Goal: Information Seeking & Learning: Find specific fact

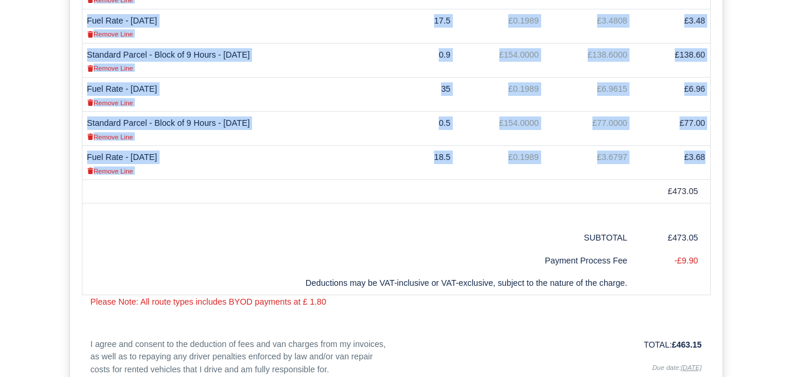
scroll to position [505, 0]
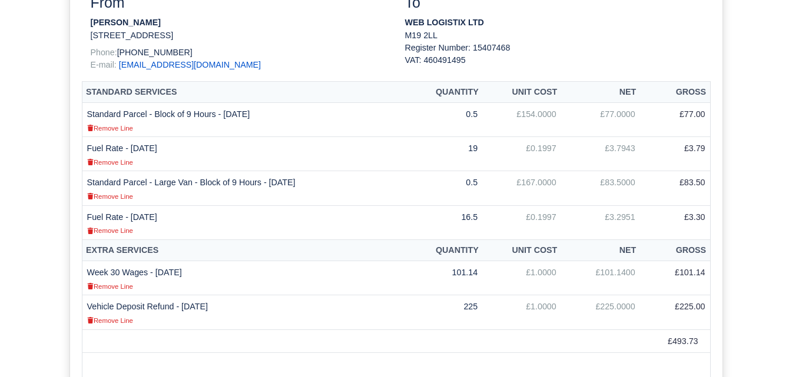
scroll to position [324, 0]
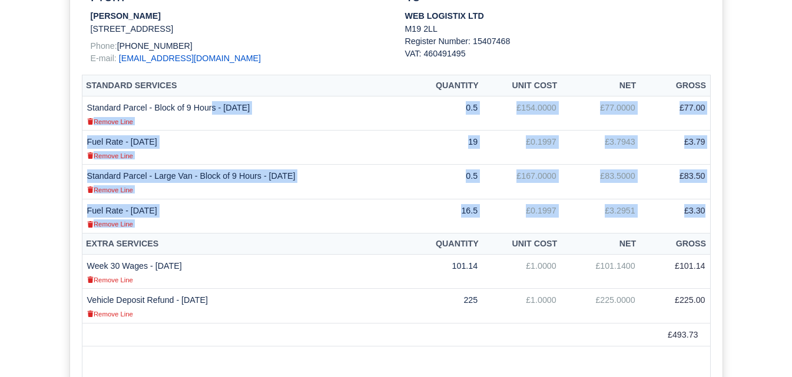
drag, startPoint x: 87, startPoint y: 106, endPoint x: 707, endPoint y: 211, distance: 628.8
click at [707, 211] on tbody "Standard Parcel - Block of 9 Hours - 27/07/2025 Remove Line 0.5 £154.0000 £77.0…" at bounding box center [396, 165] width 628 height 137
copy tbody "Standard Parcel - Block of 9 Hours - 27/07/2025 Remove Line 0.5 £154.0000 £77.0…"
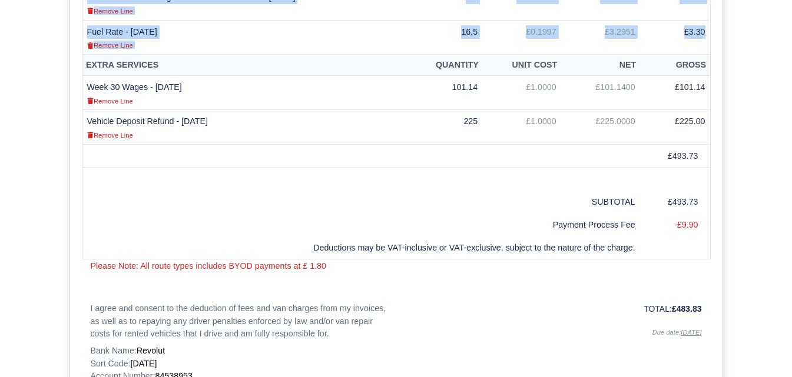
scroll to position [529, 0]
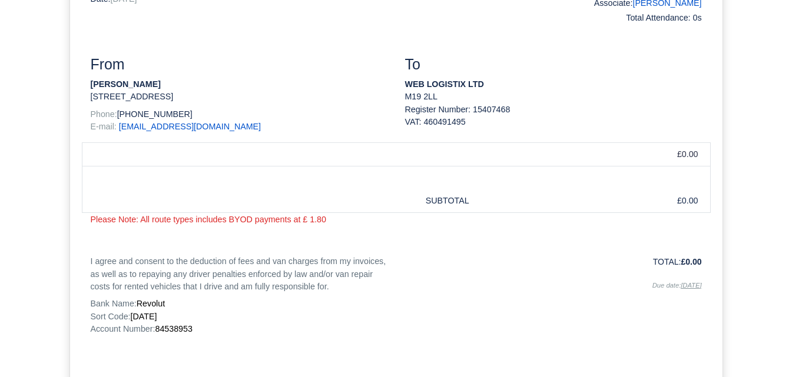
scroll to position [243, 0]
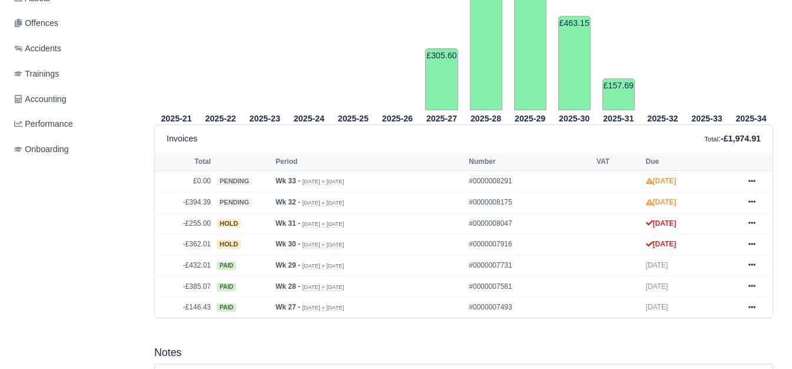
scroll to position [433, 0]
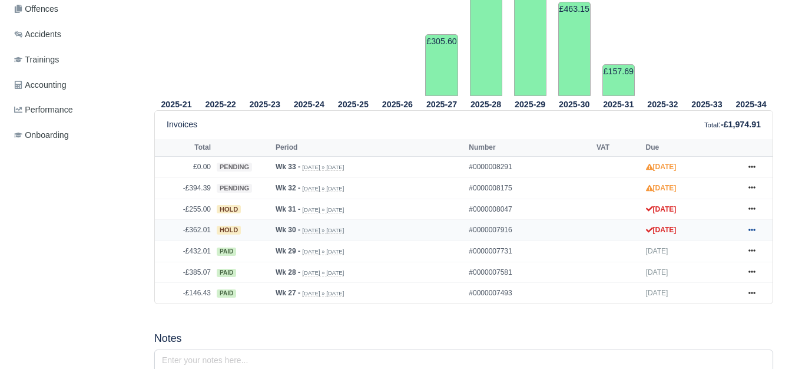
click at [749, 229] on icon at bounding box center [751, 229] width 7 height 7
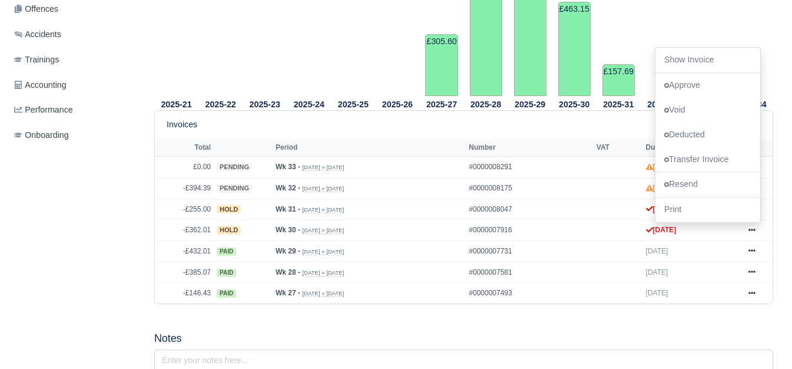
click at [450, 147] on th "Period" at bounding box center [369, 148] width 193 height 18
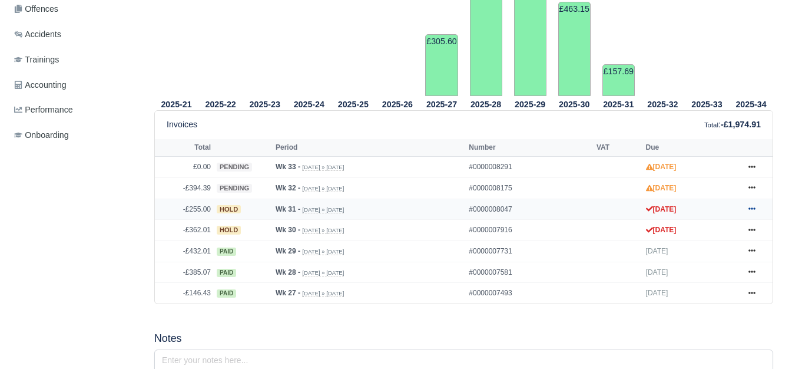
click at [754, 210] on icon at bounding box center [751, 209] width 7 height 2
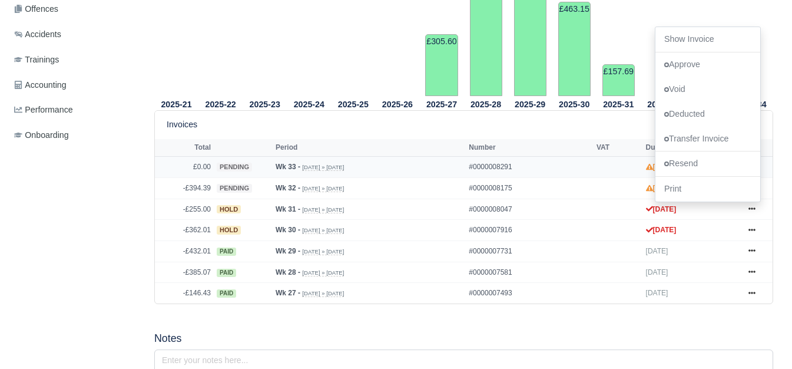
click at [507, 161] on td "#0000008291" at bounding box center [530, 167] width 128 height 21
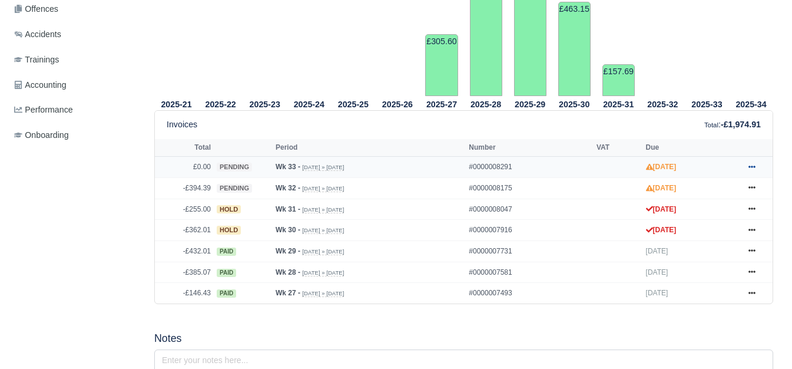
click at [752, 166] on icon at bounding box center [751, 166] width 7 height 7
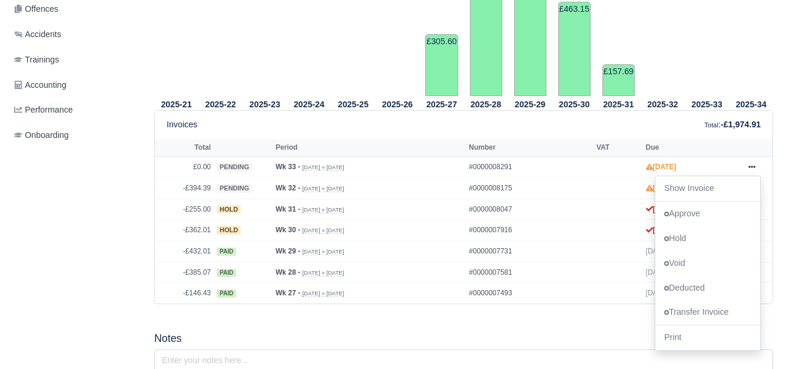
drag, startPoint x: 714, startPoint y: 191, endPoint x: 781, endPoint y: 178, distance: 67.9
click at [781, 178] on div "2025-21 2025-22 2025-23 2025-24 2025-25 2025-26 2025-27" at bounding box center [463, 81] width 636 height 473
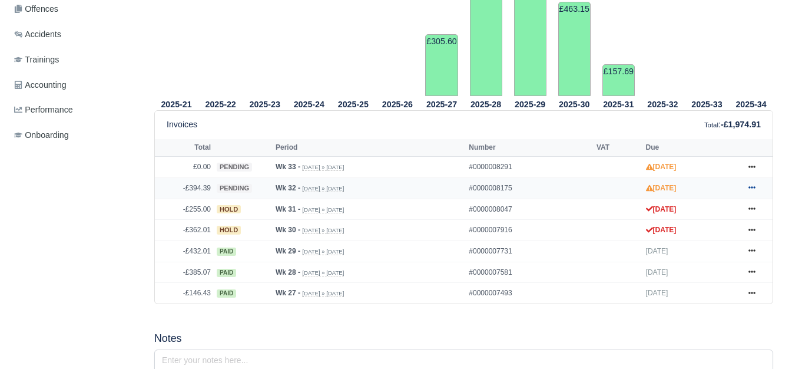
click at [754, 189] on icon at bounding box center [751, 188] width 7 height 2
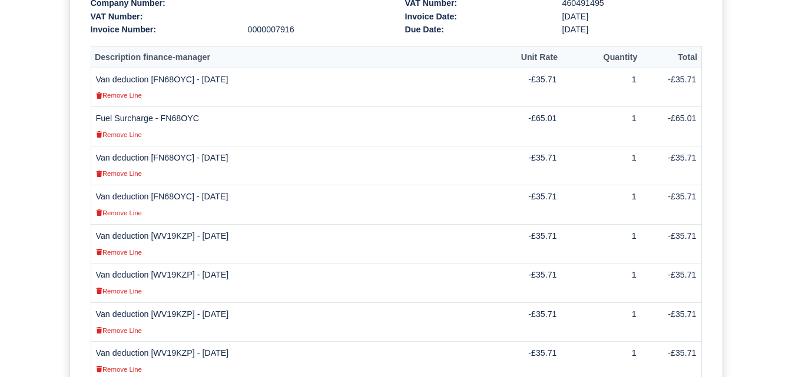
scroll to position [356, 0]
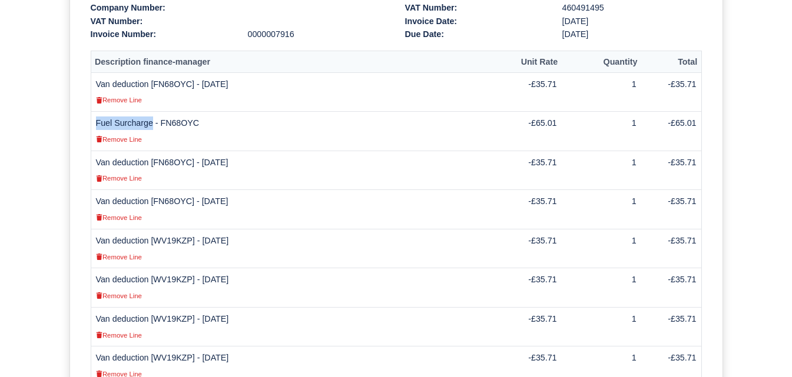
drag, startPoint x: 96, startPoint y: 108, endPoint x: 150, endPoint y: 112, distance: 54.3
click at [150, 112] on td "Fuel Surcharge - FN68OYC Remove Line" at bounding box center [295, 131] width 409 height 39
copy td "Fuel Surcharge"
drag, startPoint x: 546, startPoint y: 111, endPoint x: 564, endPoint y: 111, distance: 17.7
click at [562, 112] on td "-£65.01" at bounding box center [530, 131] width 62 height 39
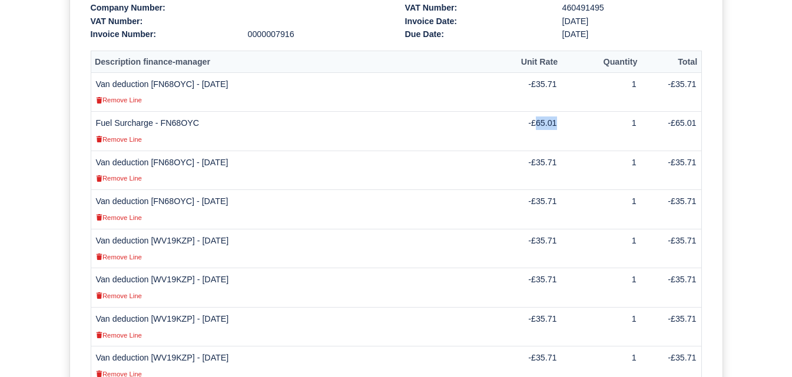
copy td "65.01"
click at [179, 112] on td "Fuel Surcharge - FN68OYC Remove Line" at bounding box center [295, 131] width 409 height 39
copy td "FN68OYC"
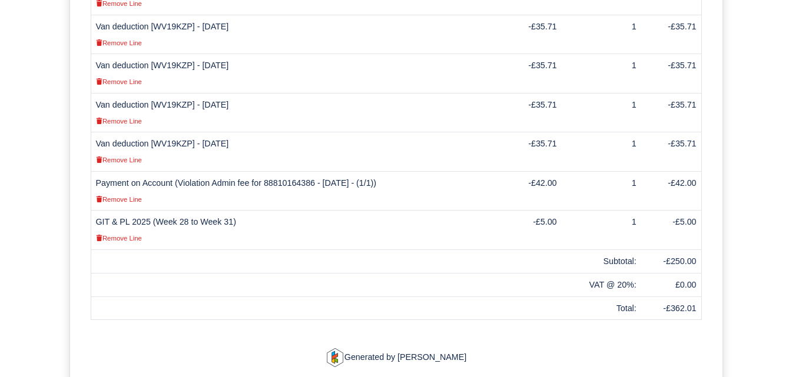
scroll to position [597, 0]
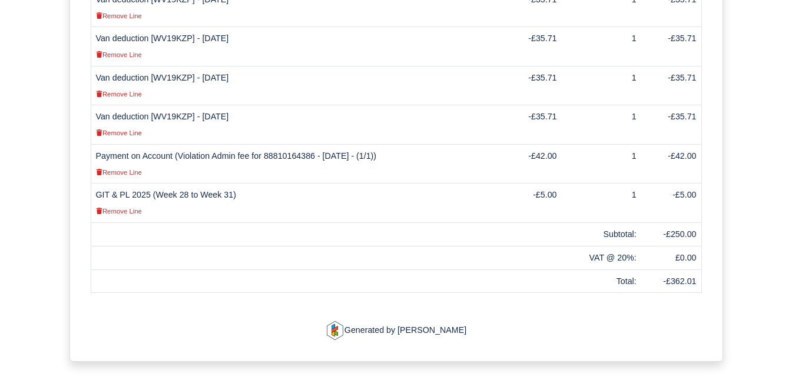
click at [231, 144] on td "Payment on Account (Violation Admin fee for 88810164386 - 15/07/2025 - (1/1)) R…" at bounding box center [295, 163] width 409 height 39
click at [265, 144] on td "Payment on Account (Violation Admin fee for 88810164386 - 15/07/2025 - (1/1)) R…" at bounding box center [295, 163] width 409 height 39
drag, startPoint x: 267, startPoint y: 144, endPoint x: 314, endPoint y: 144, distance: 47.1
click at [314, 144] on td "Payment on Account (Violation Admin fee for 88810164386 - 15/07/2025 - (1/1)) R…" at bounding box center [295, 163] width 409 height 39
copy td "88810164386"
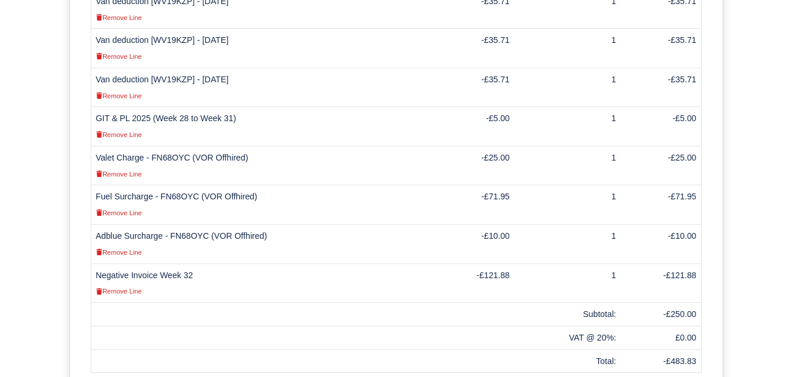
scroll to position [599, 0]
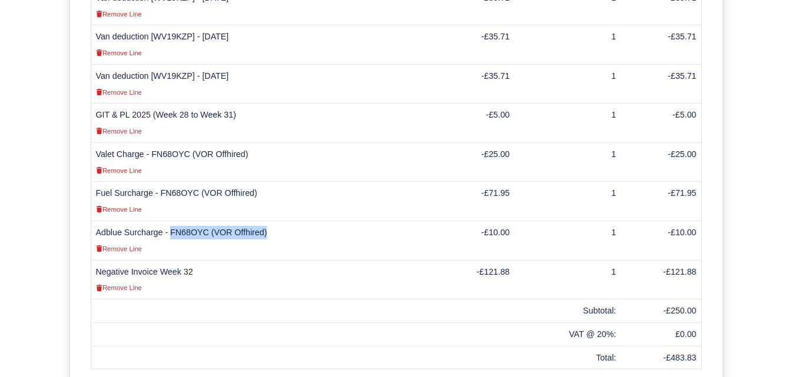
drag, startPoint x: 170, startPoint y: 220, endPoint x: 276, endPoint y: 221, distance: 106.0
click at [276, 221] on td "Adblue Surcharge - FN68OYC (VOR Offhired) Remove Line" at bounding box center [261, 240] width 340 height 39
copy td "FN68OYC (VOR Offhired)"
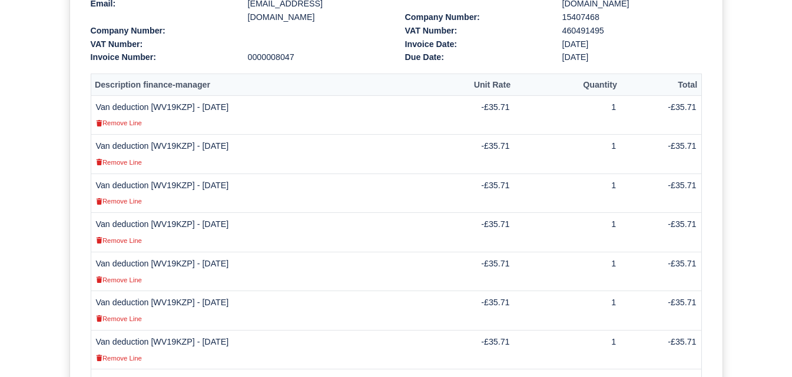
scroll to position [327, 0]
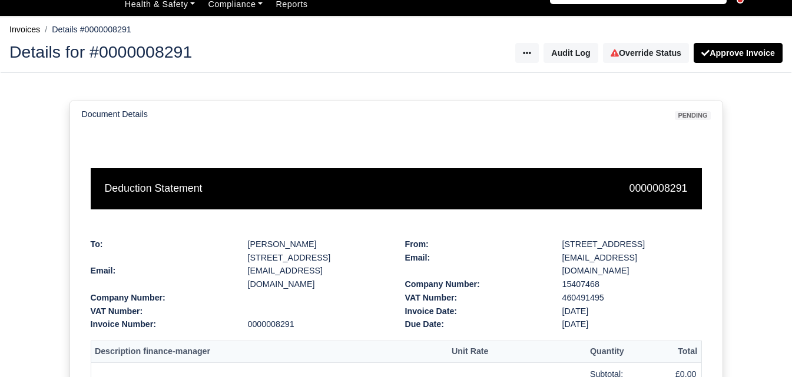
scroll to position [14, 0]
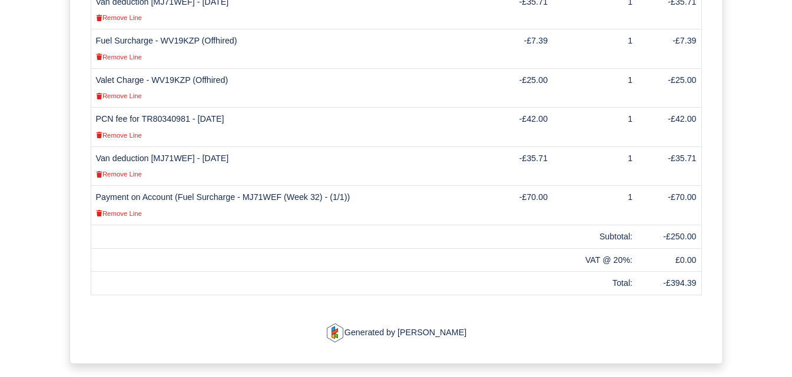
scroll to position [613, 0]
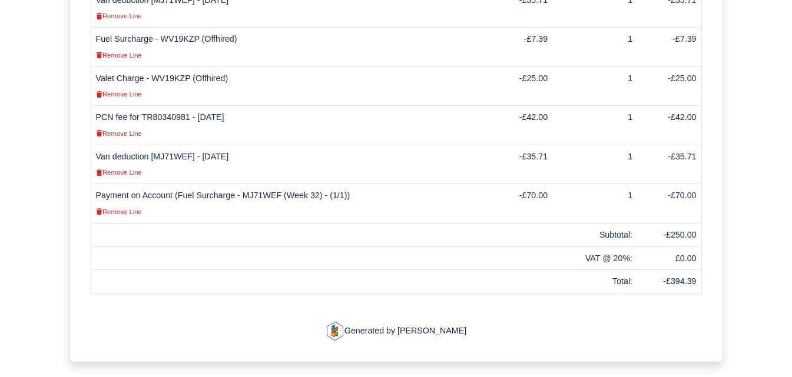
drag, startPoint x: 201, startPoint y: 144, endPoint x: 243, endPoint y: 148, distance: 42.1
click at [243, 148] on td "Van deduction [MJ71WEF] - 09/08/2025 Remove Line" at bounding box center [288, 164] width 395 height 39
copy td "[DATE]"
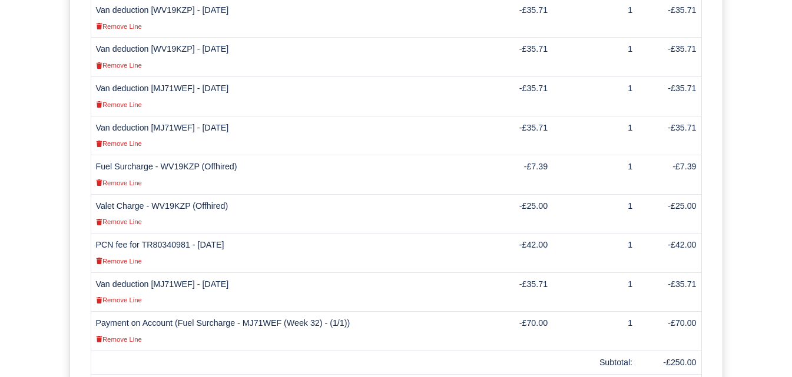
scroll to position [495, 0]
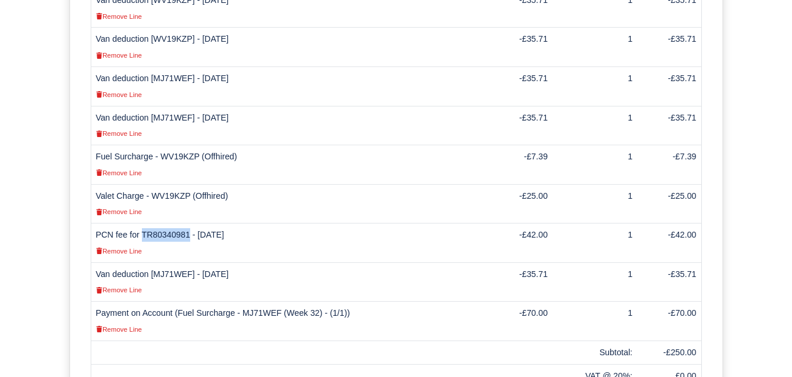
drag, startPoint x: 141, startPoint y: 221, endPoint x: 185, endPoint y: 224, distance: 44.2
click at [185, 224] on td "PCN fee for TR80340981 - 25/07/2025 Remove Line" at bounding box center [288, 243] width 395 height 39
copy td "TR80340981"
drag, startPoint x: 241, startPoint y: 298, endPoint x: 314, endPoint y: 300, distance: 73.0
click at [314, 302] on td "Payment on Account (Fuel Surcharge - MJ71WEF (Week 32) - (1/1)) Remove Line" at bounding box center [288, 321] width 395 height 39
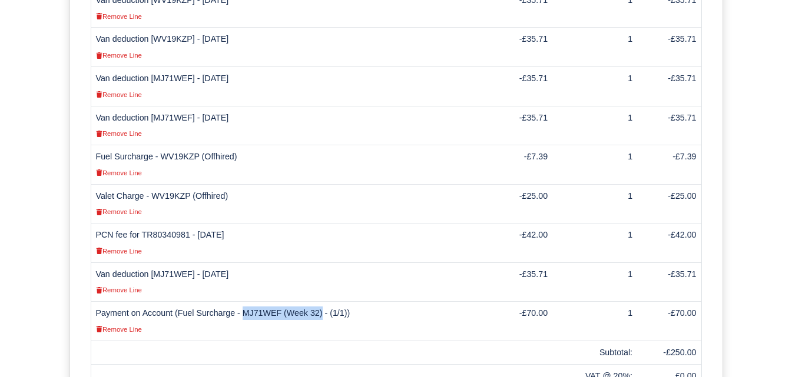
copy td "MJ71WEF (Week 32)"
drag, startPoint x: 158, startPoint y: 142, endPoint x: 246, endPoint y: 144, distance: 87.1
click at [246, 145] on td "Fuel Surcharge - WV19KZP (Offhired) Remove Line" at bounding box center [288, 164] width 395 height 39
copy td "WV19KZP (Offhired)"
drag, startPoint x: 533, startPoint y: 142, endPoint x: 565, endPoint y: 148, distance: 31.8
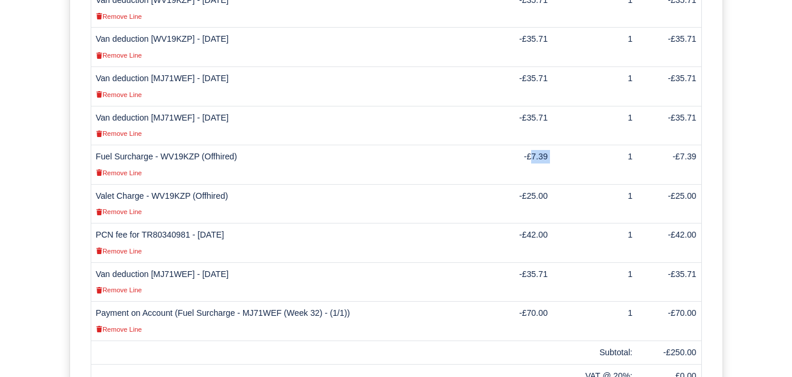
click at [565, 148] on tr "Fuel Surcharge - WV19KZP (Offhired) Remove Line -£7.39 1 -£7.39" at bounding box center [396, 164] width 611 height 39
copy tr "7.39"
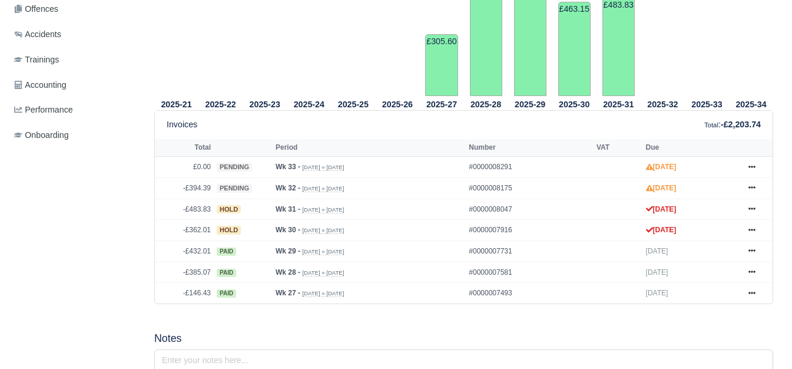
scroll to position [433, 0]
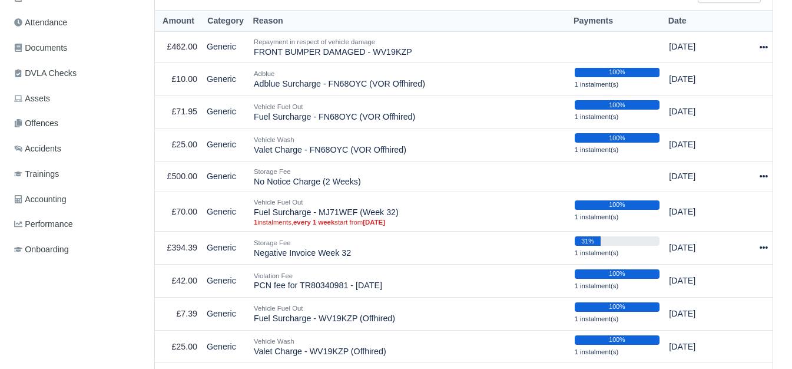
scroll to position [316, 0]
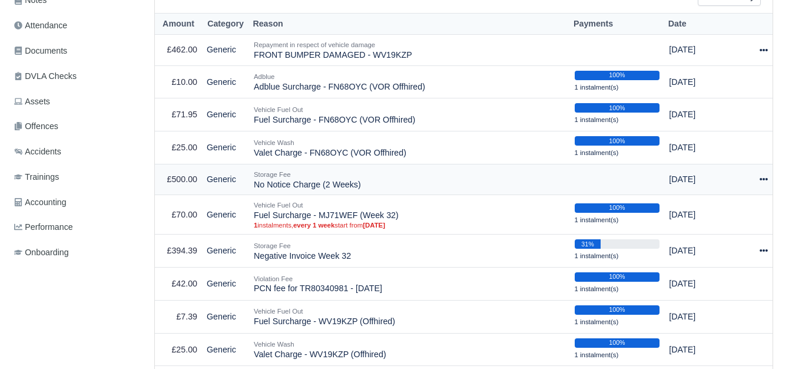
drag, startPoint x: 254, startPoint y: 186, endPoint x: 395, endPoint y: 187, distance: 141.3
click at [395, 187] on td "Storage Fee No Notice Charge (2 Weeks)" at bounding box center [409, 179] width 321 height 31
copy td "No Notice Charge (2 Weeks)"
drag, startPoint x: 364, startPoint y: 56, endPoint x: 407, endPoint y: 59, distance: 42.5
click at [407, 59] on td "Repayment in respect of vehicle damage FRONT BUMPER DAMAGED - WV19KZP" at bounding box center [409, 50] width 321 height 31
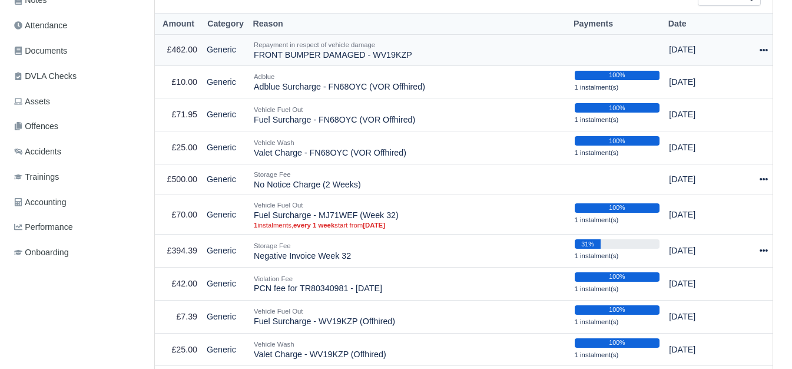
copy td "WV19KZP"
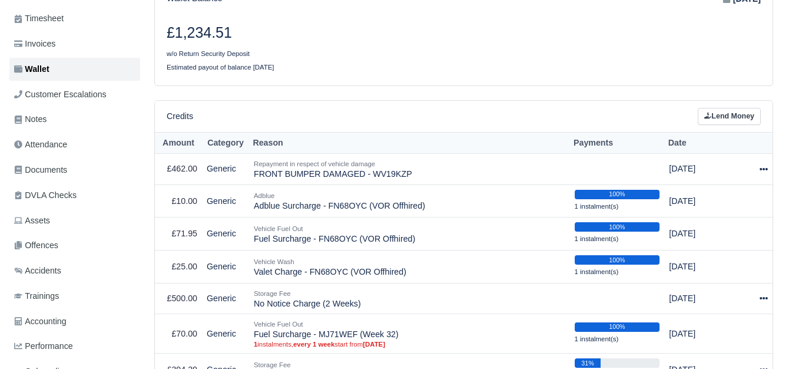
scroll to position [8, 0]
